Goal: Task Accomplishment & Management: Manage account settings

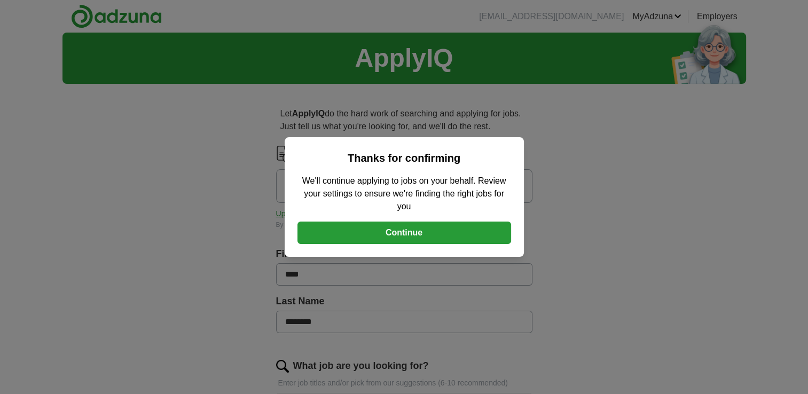
click at [431, 233] on button "Continue" at bounding box center [405, 233] width 214 height 22
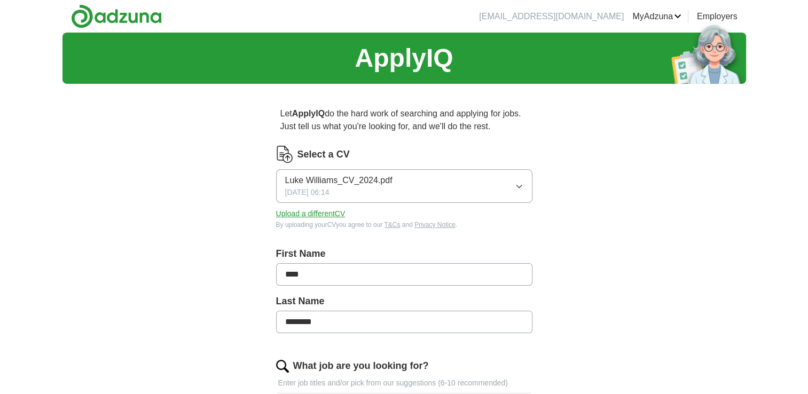
click at [334, 217] on button "Upload a different CV" at bounding box center [310, 213] width 69 height 11
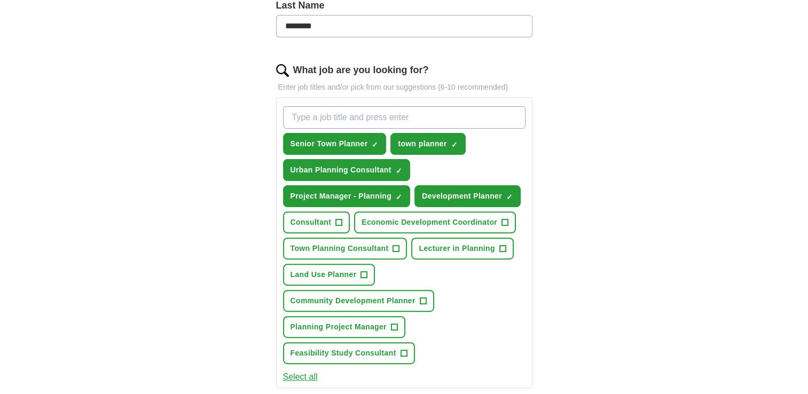
scroll to position [321, 0]
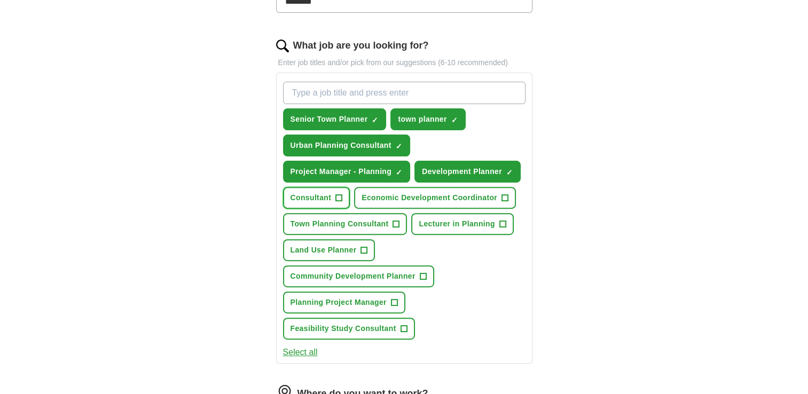
click at [338, 196] on span "+" at bounding box center [339, 198] width 6 height 9
click at [394, 221] on span "+" at bounding box center [396, 224] width 6 height 9
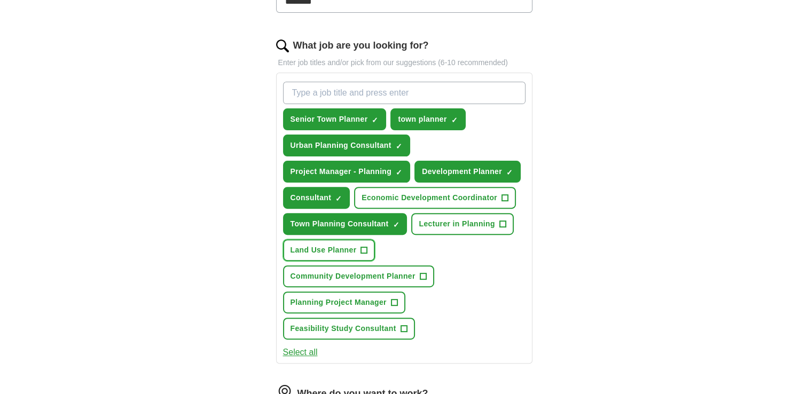
click at [365, 246] on span "+" at bounding box center [364, 250] width 6 height 9
click at [419, 274] on button "Community Development Planner +" at bounding box center [358, 277] width 151 height 22
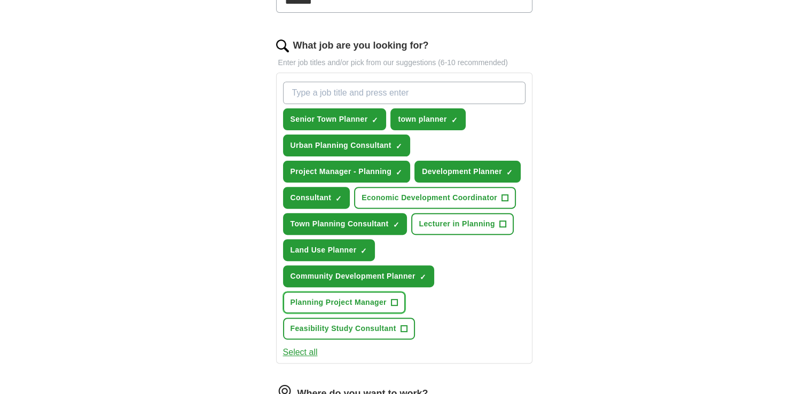
click at [396, 299] on span "+" at bounding box center [394, 303] width 6 height 9
click at [406, 325] on span "+" at bounding box center [404, 329] width 6 height 9
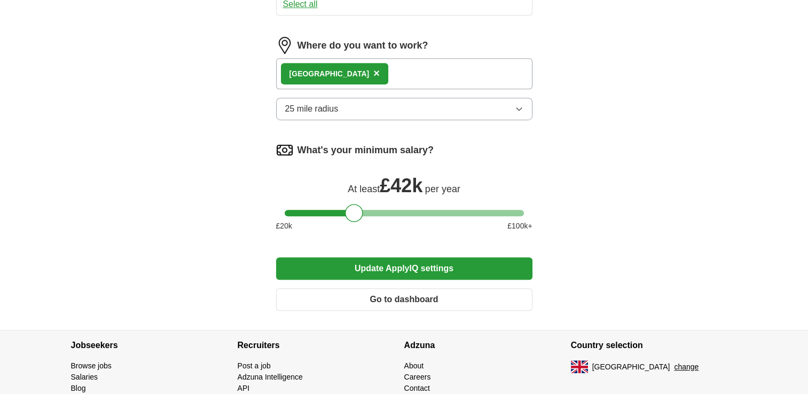
scroll to position [694, 0]
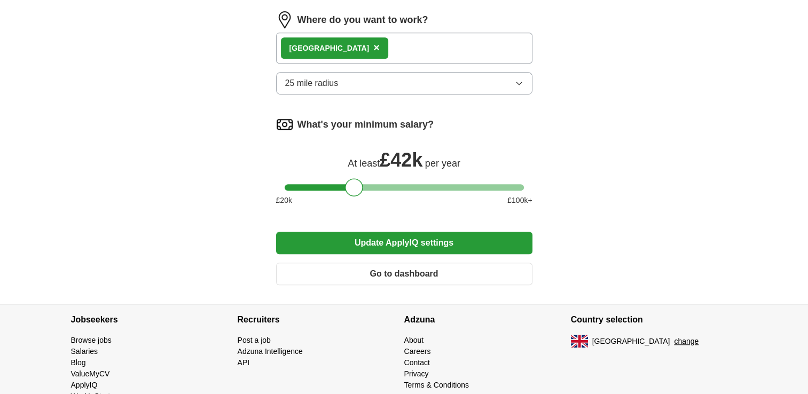
click at [436, 238] on button "Update ApplyIQ settings" at bounding box center [404, 243] width 256 height 22
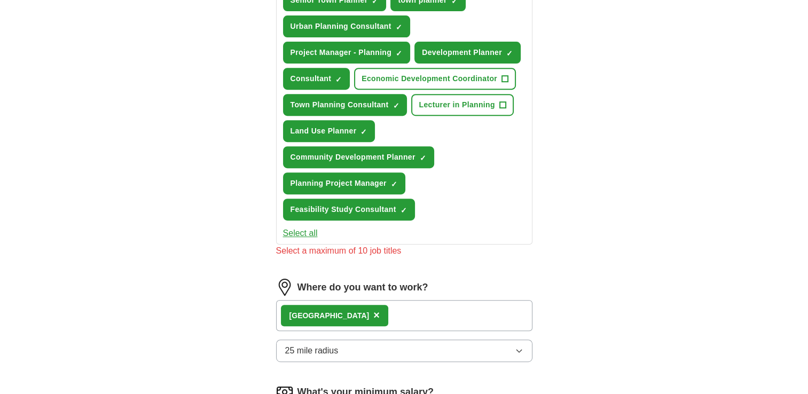
scroll to position [387, 0]
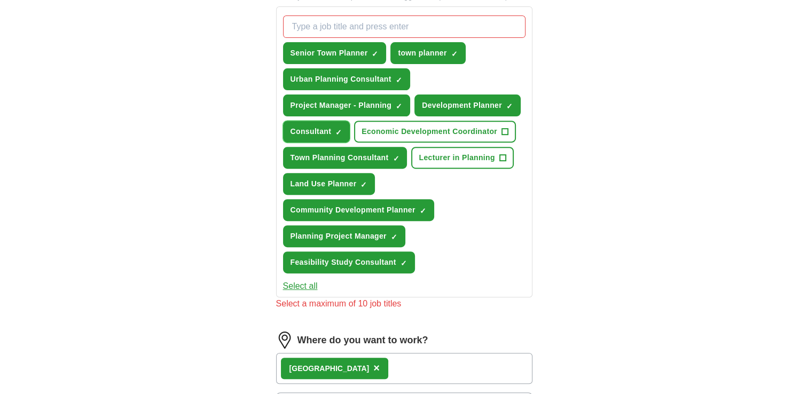
click at [0, 0] on span "×" at bounding box center [0, 0] width 0 height 0
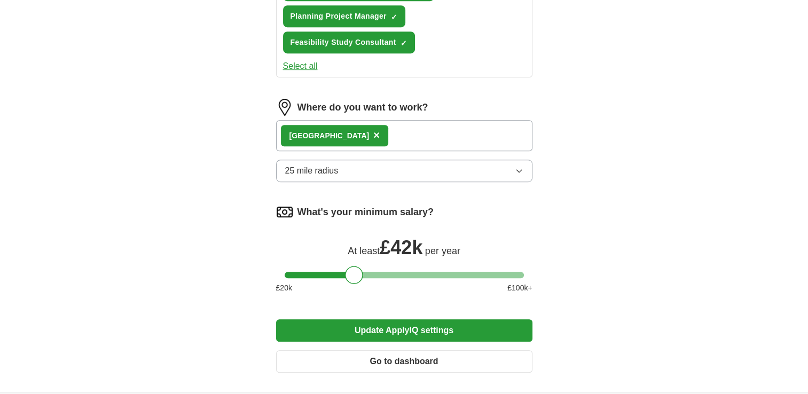
scroll to position [707, 0]
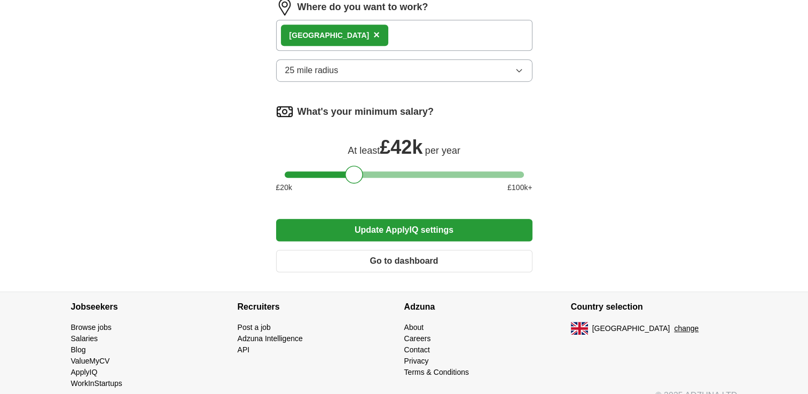
click at [423, 223] on button "Update ApplyIQ settings" at bounding box center [404, 230] width 256 height 22
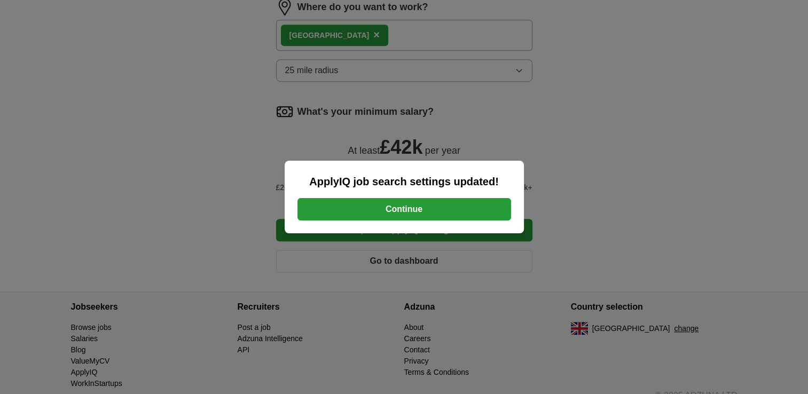
click at [436, 215] on button "Continue" at bounding box center [405, 209] width 214 height 22
